Goal: Find specific page/section: Find specific page/section

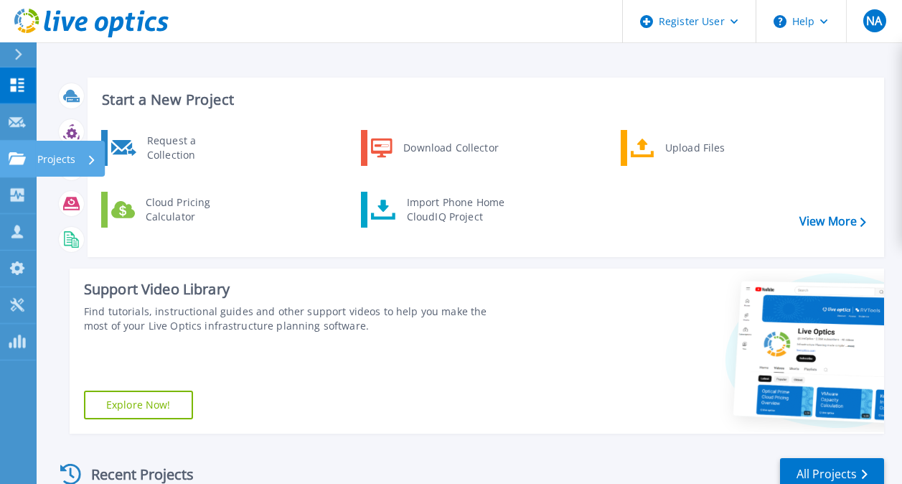
click at [17, 167] on link "Projects Projects" at bounding box center [18, 159] width 36 height 37
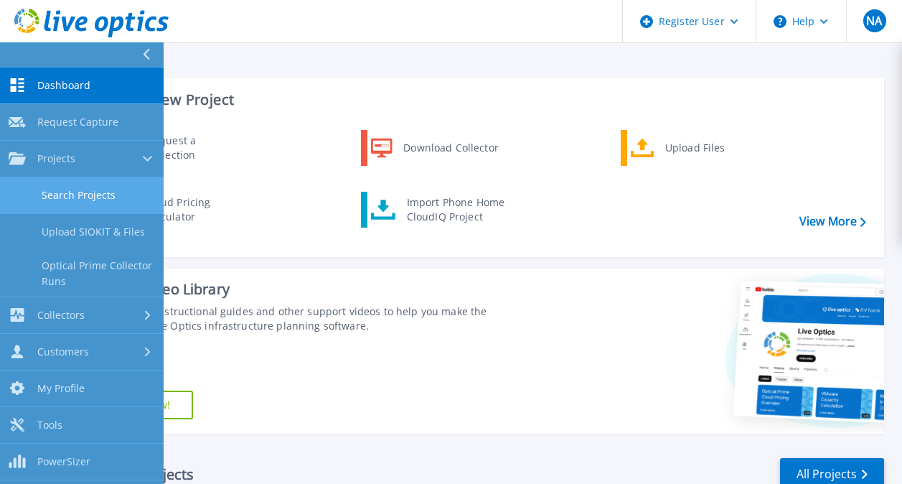
click at [72, 197] on link "Search Projects" at bounding box center [82, 195] width 164 height 37
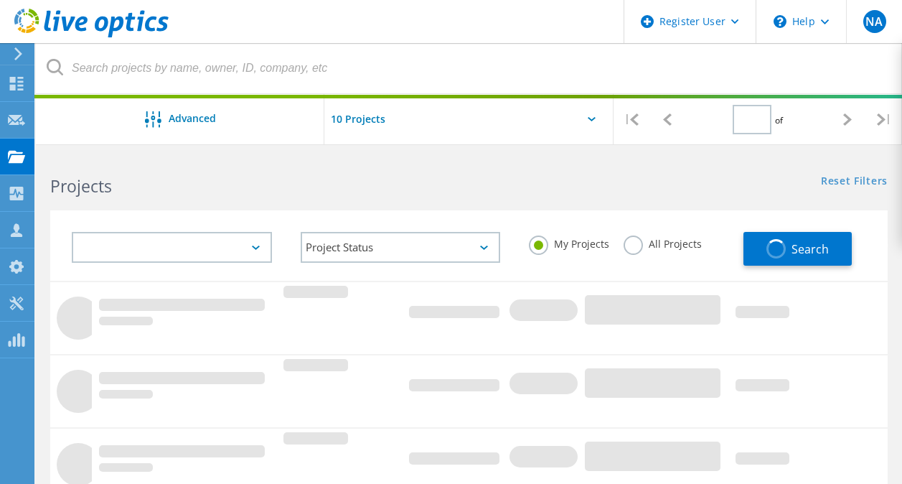
type input "1"
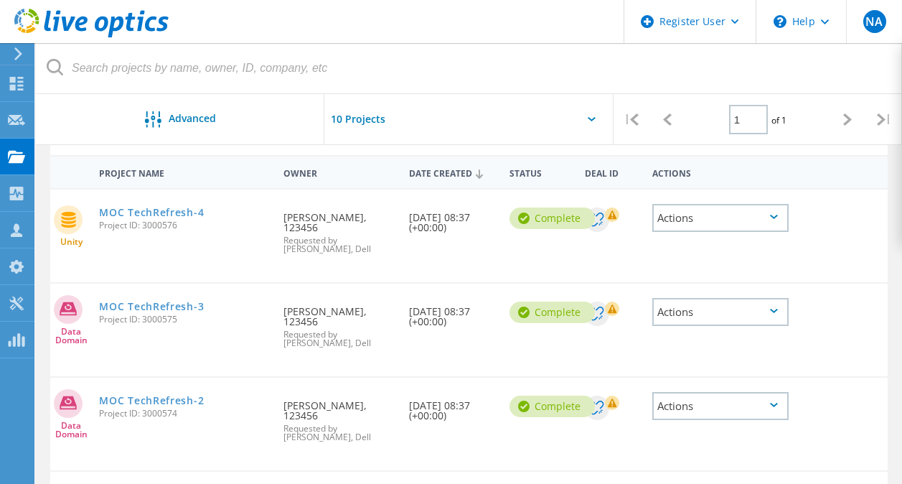
scroll to position [123, 0]
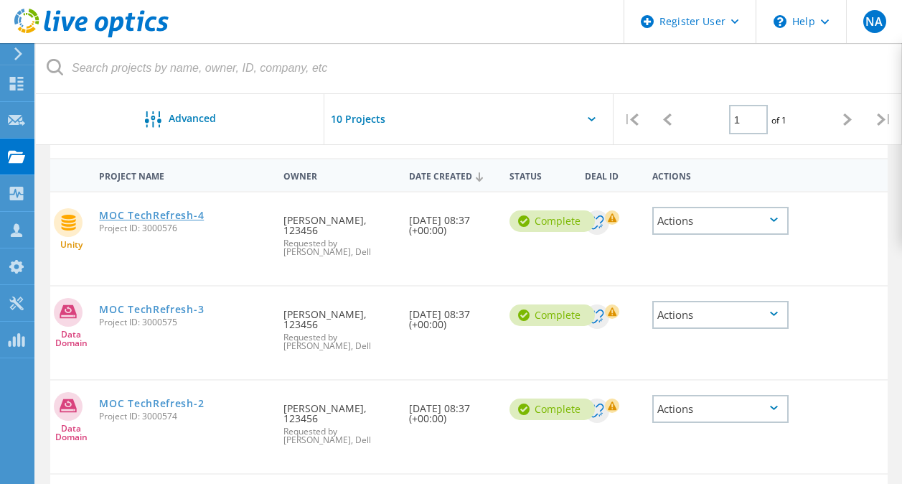
click at [182, 220] on link "MOC TechRefresh-4" at bounding box center [151, 215] width 105 height 10
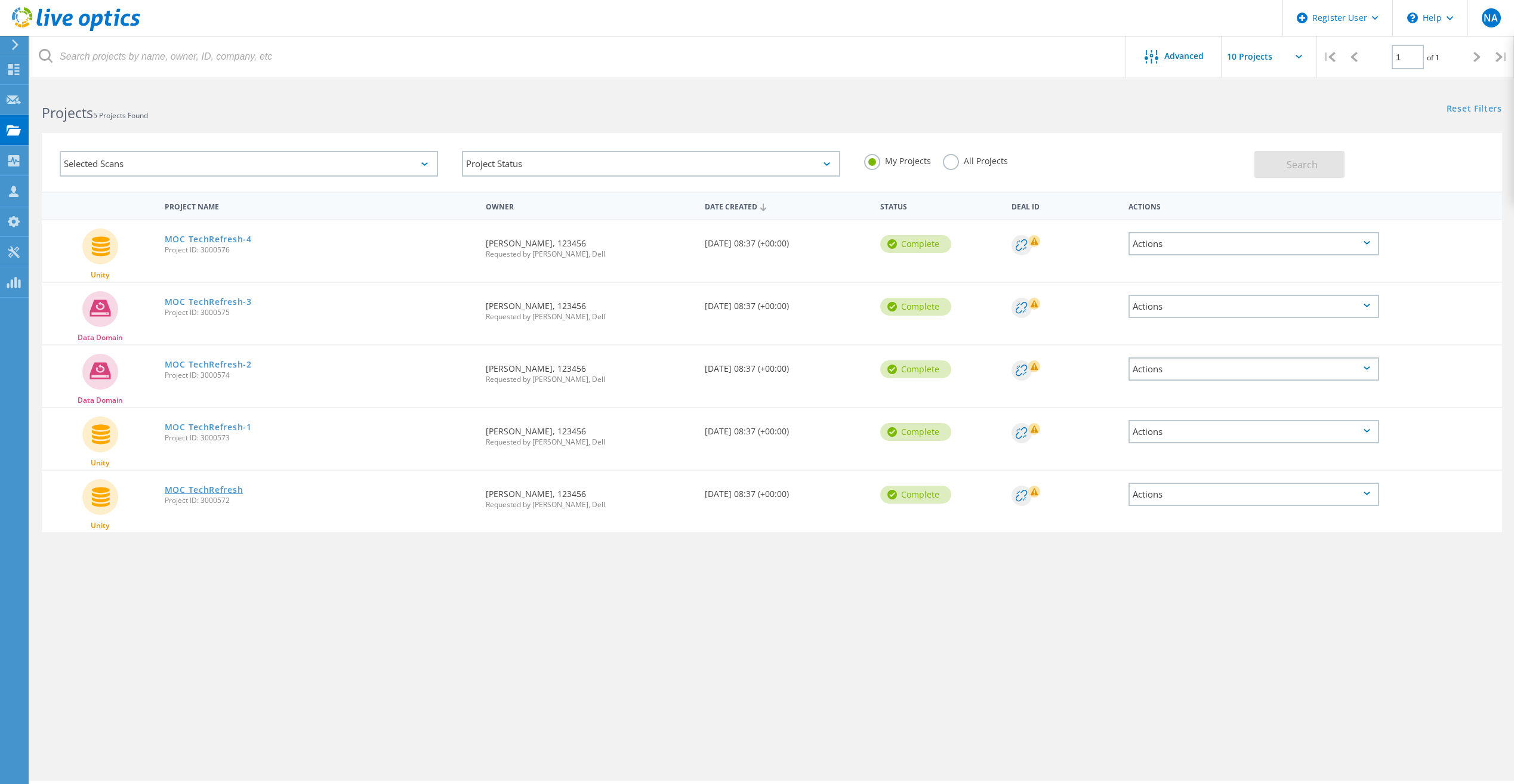
click at [215, 489] on link "MOC TechRefresh" at bounding box center [204, 490] width 79 height 8
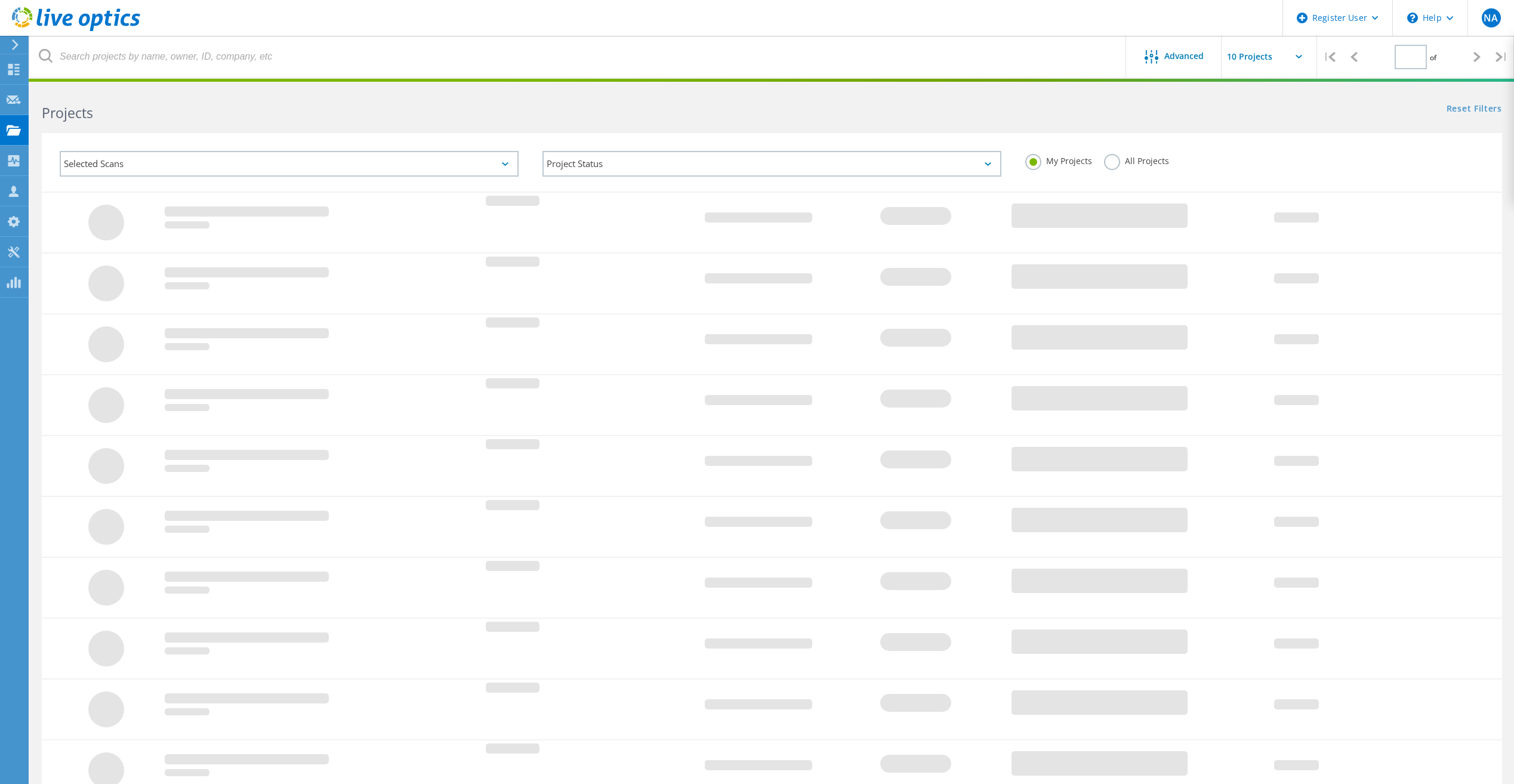
type input "1"
